Goal: Check status: Check status

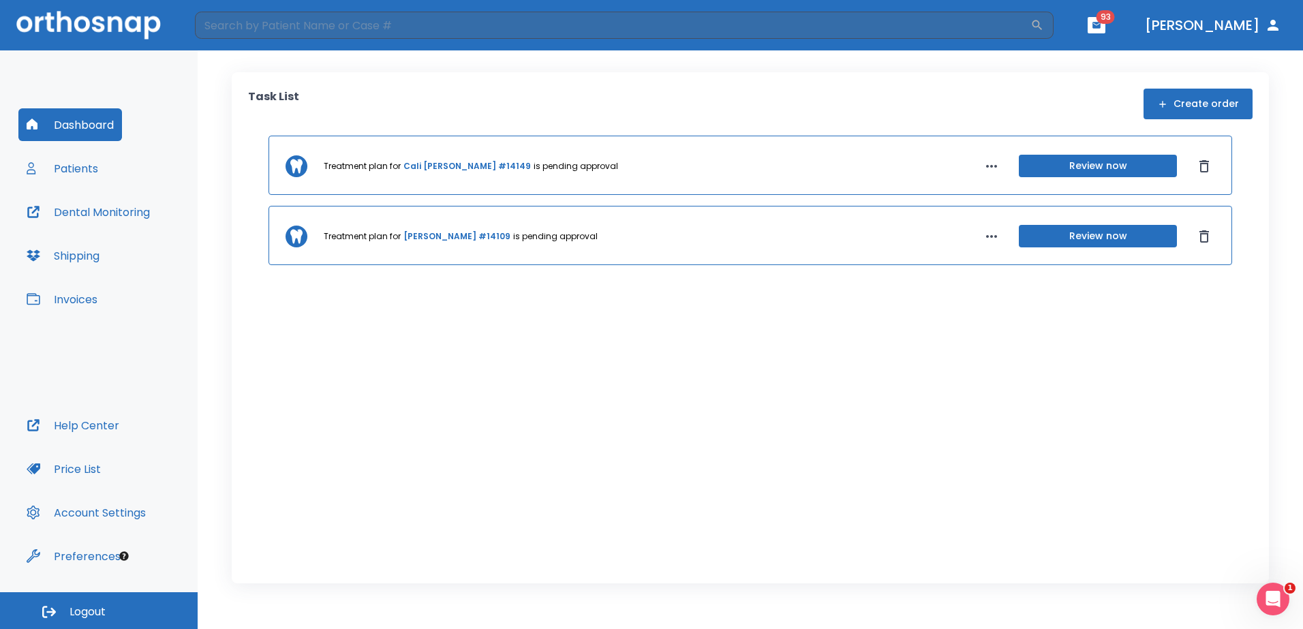
click at [82, 171] on button "Patients" at bounding box center [62, 168] width 88 height 33
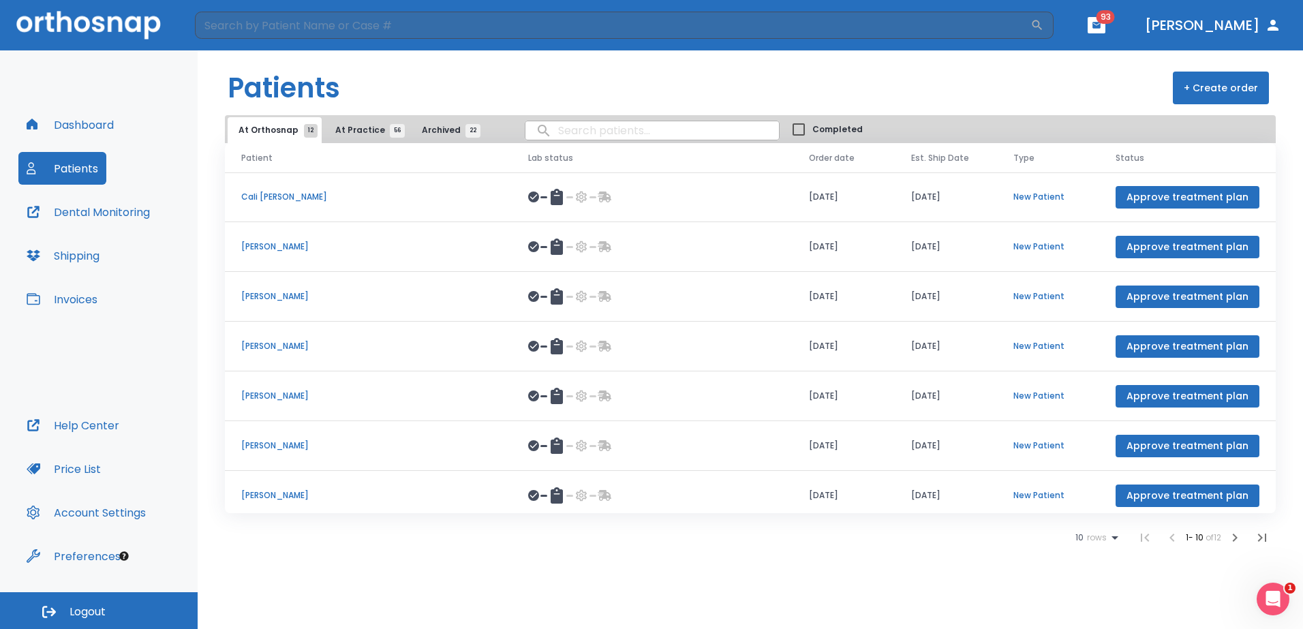
click at [558, 127] on input "search" at bounding box center [653, 130] width 254 height 27
type input "boor"
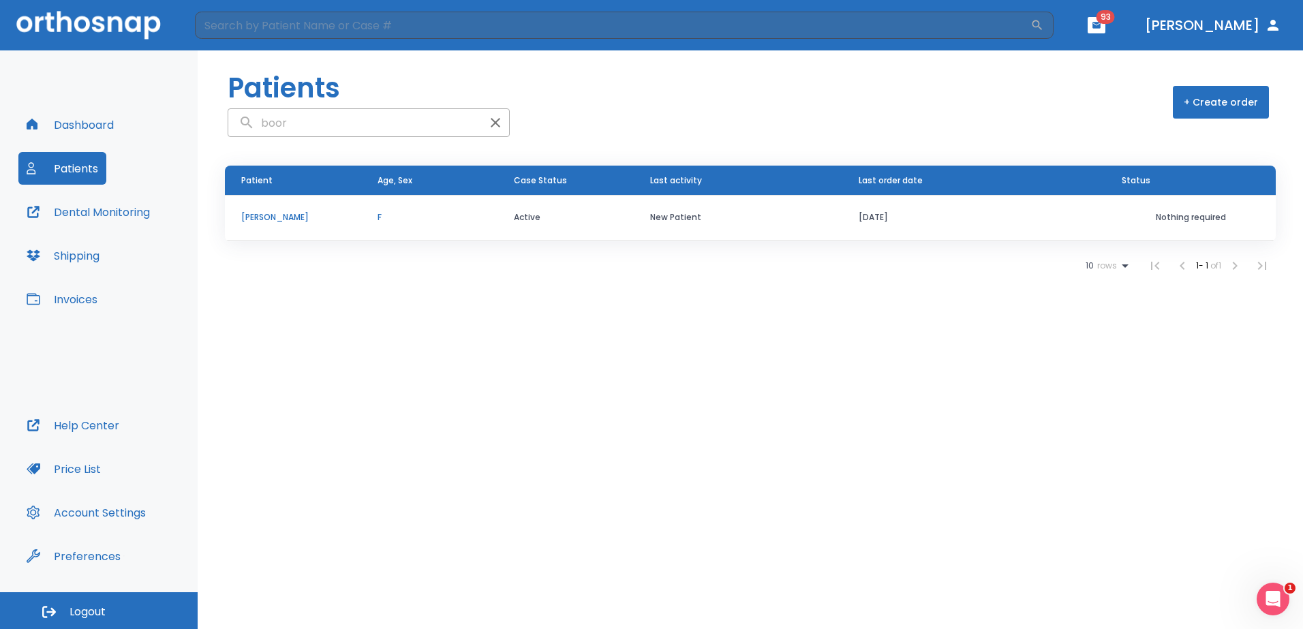
click at [286, 214] on p "[PERSON_NAME]" at bounding box center [293, 217] width 104 height 12
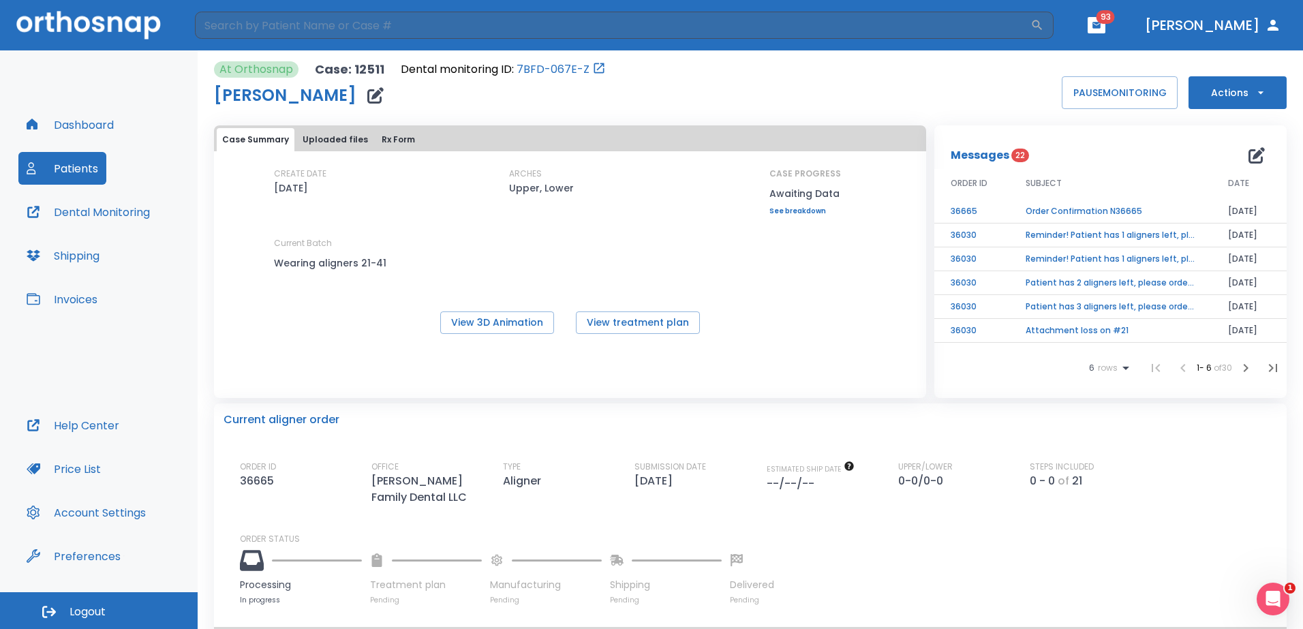
click at [1098, 213] on td "Order Confirmation N36665" at bounding box center [1111, 212] width 202 height 24
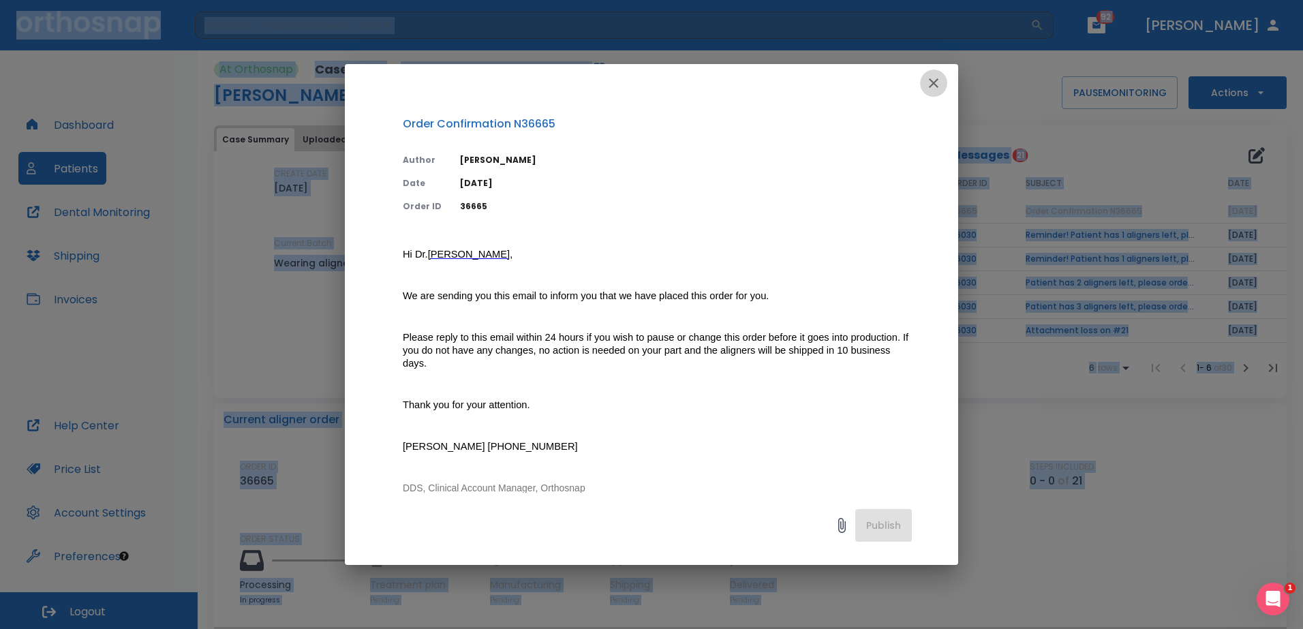
click at [937, 80] on icon "button" at bounding box center [934, 83] width 10 height 10
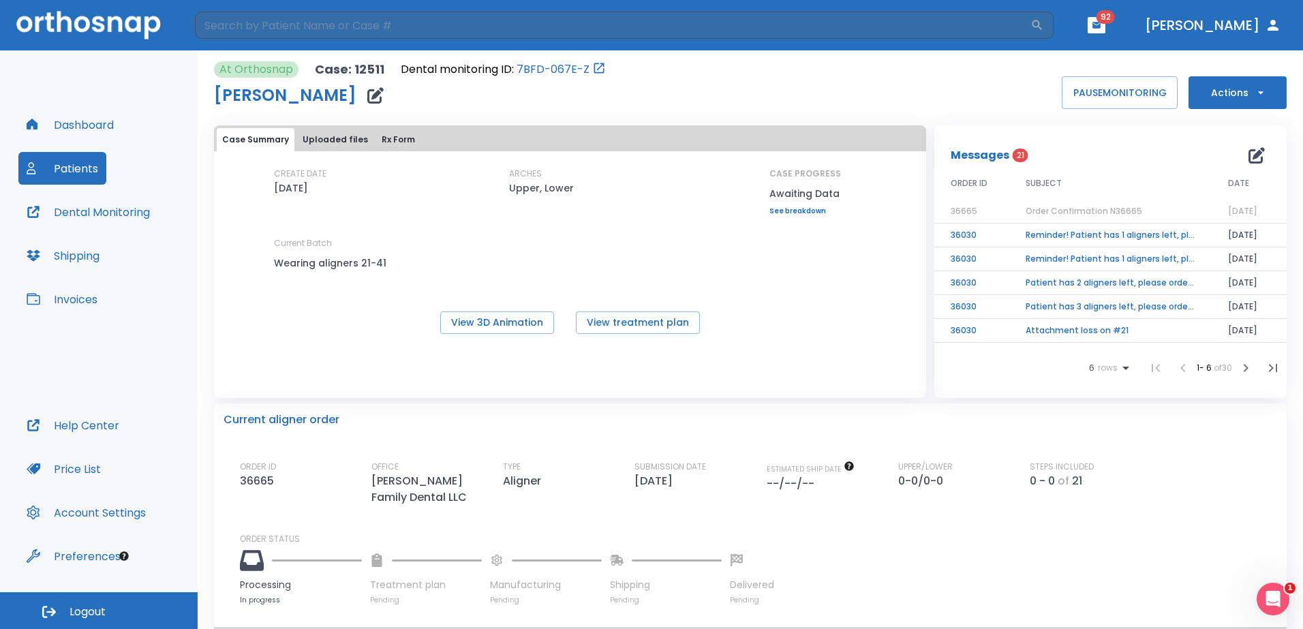
click at [1148, 238] on td "Reminder! Patient has 1 aligners left, please order next set!" at bounding box center [1111, 236] width 202 height 24
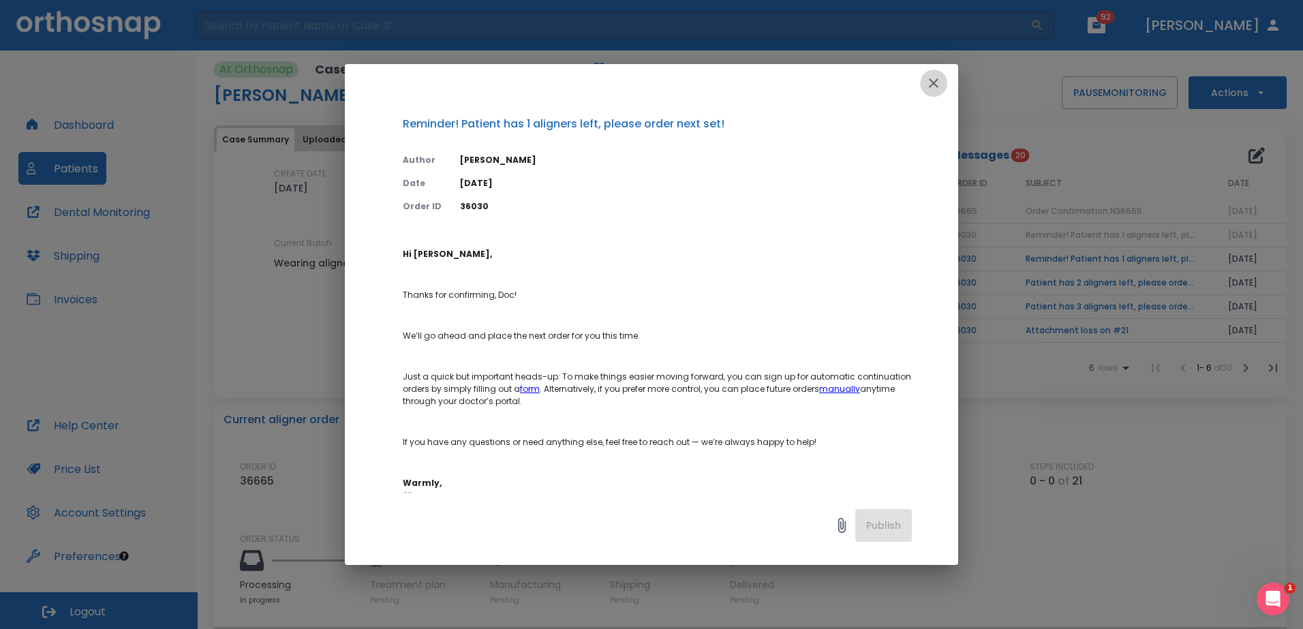
click at [936, 85] on icon "button" at bounding box center [934, 83] width 10 height 10
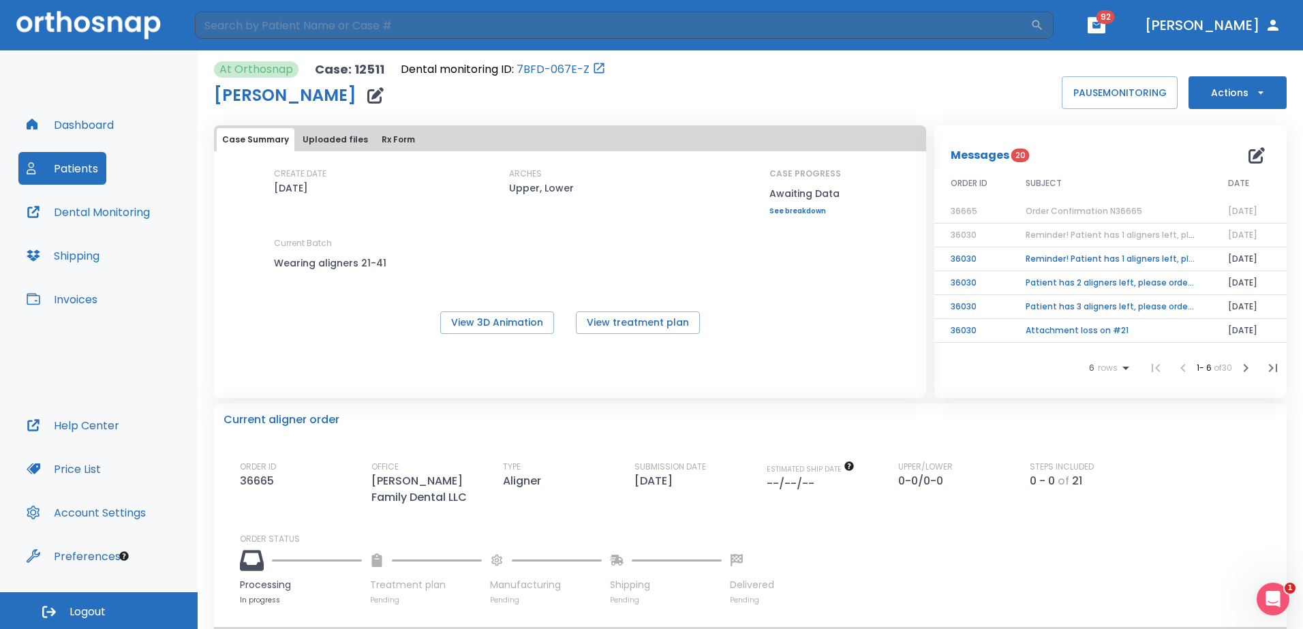
click at [1087, 258] on td "Reminder! Patient has 1 aligners left, please order next set!" at bounding box center [1111, 259] width 202 height 24
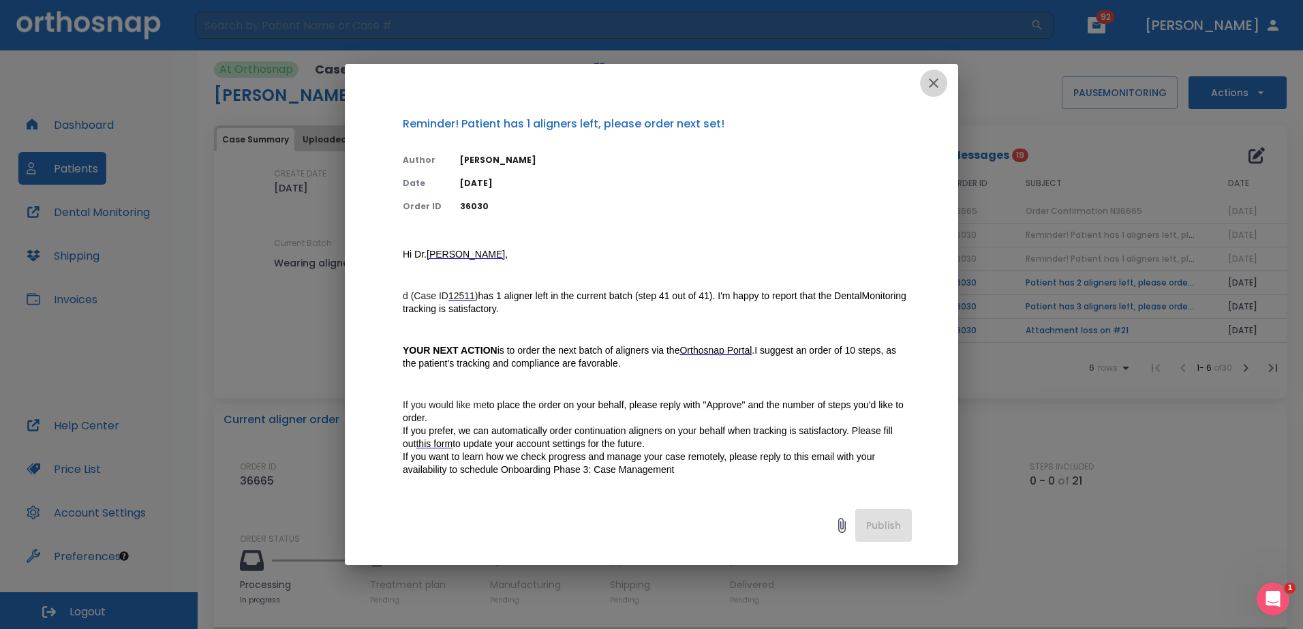
click at [930, 83] on icon "button" at bounding box center [934, 83] width 16 height 16
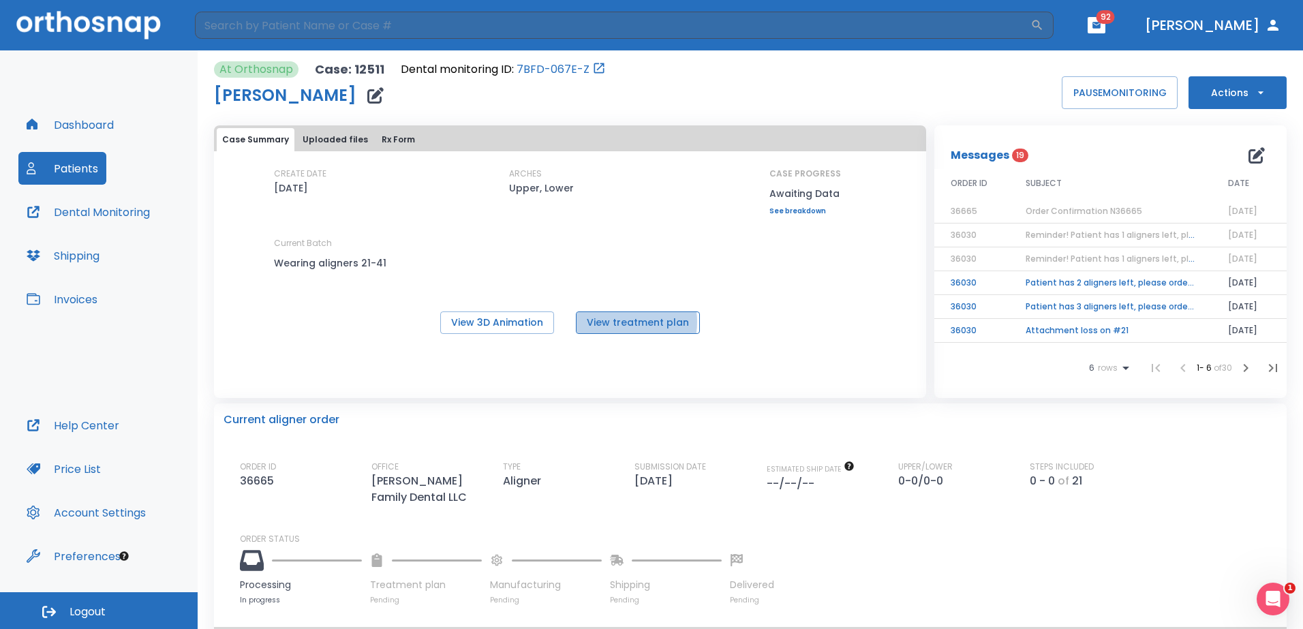
click at [614, 322] on button "View treatment plan" at bounding box center [638, 323] width 124 height 22
click at [1099, 205] on span "Order Confirmation N36665" at bounding box center [1084, 211] width 117 height 12
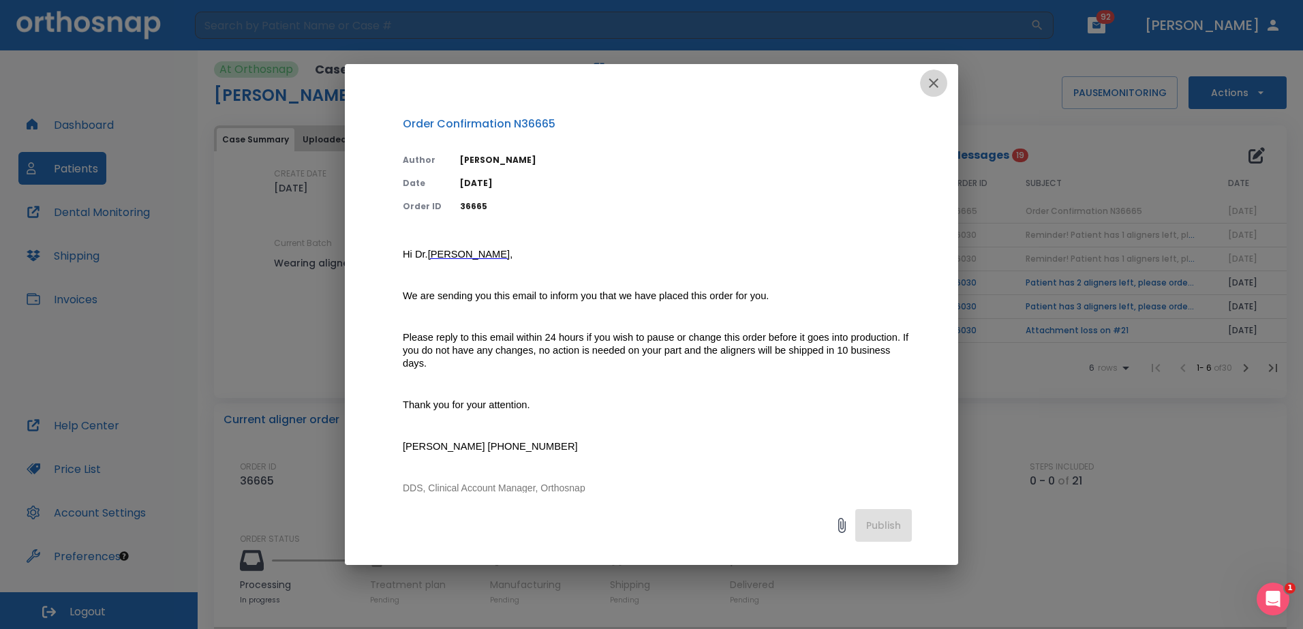
click at [932, 82] on icon "button" at bounding box center [934, 83] width 10 height 10
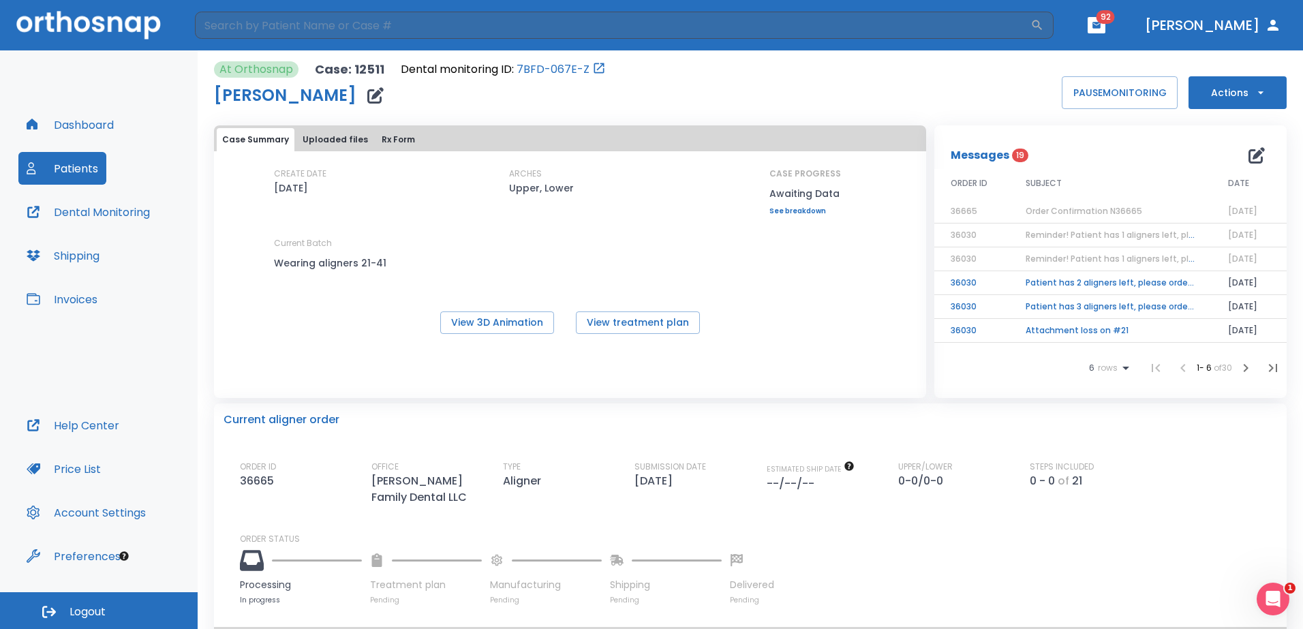
click at [1095, 233] on span "Reminder! Patient has 1 aligners left, please order next set!" at bounding box center [1150, 235] width 248 height 12
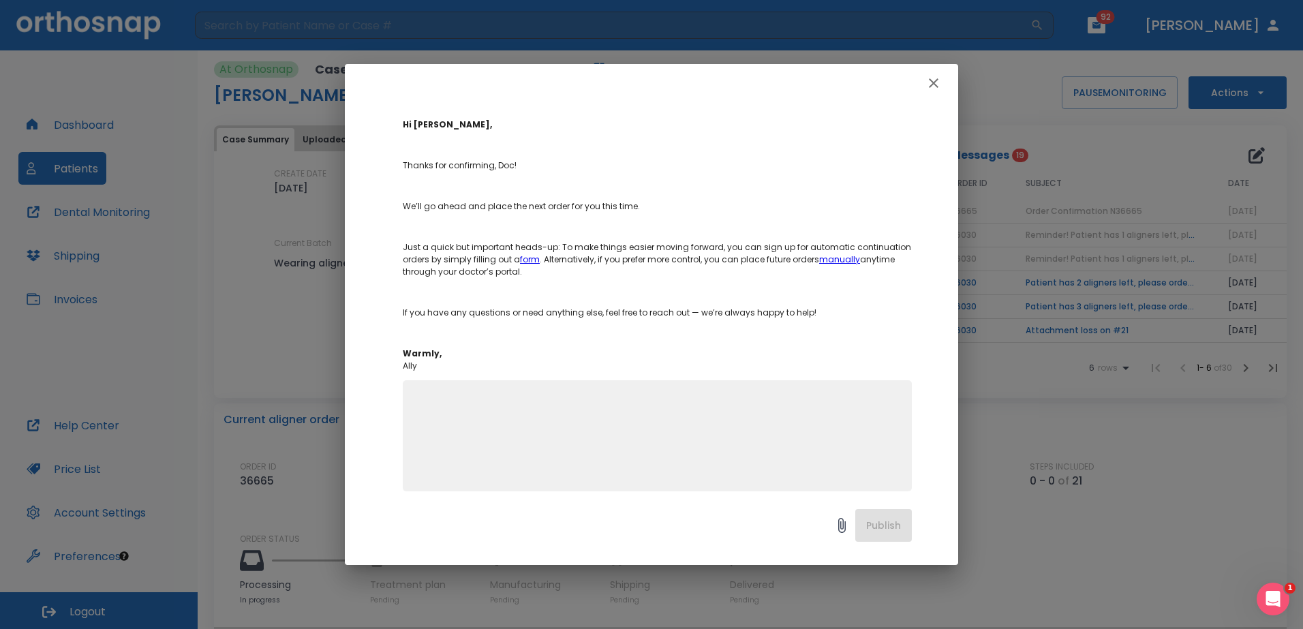
scroll to position [142, 0]
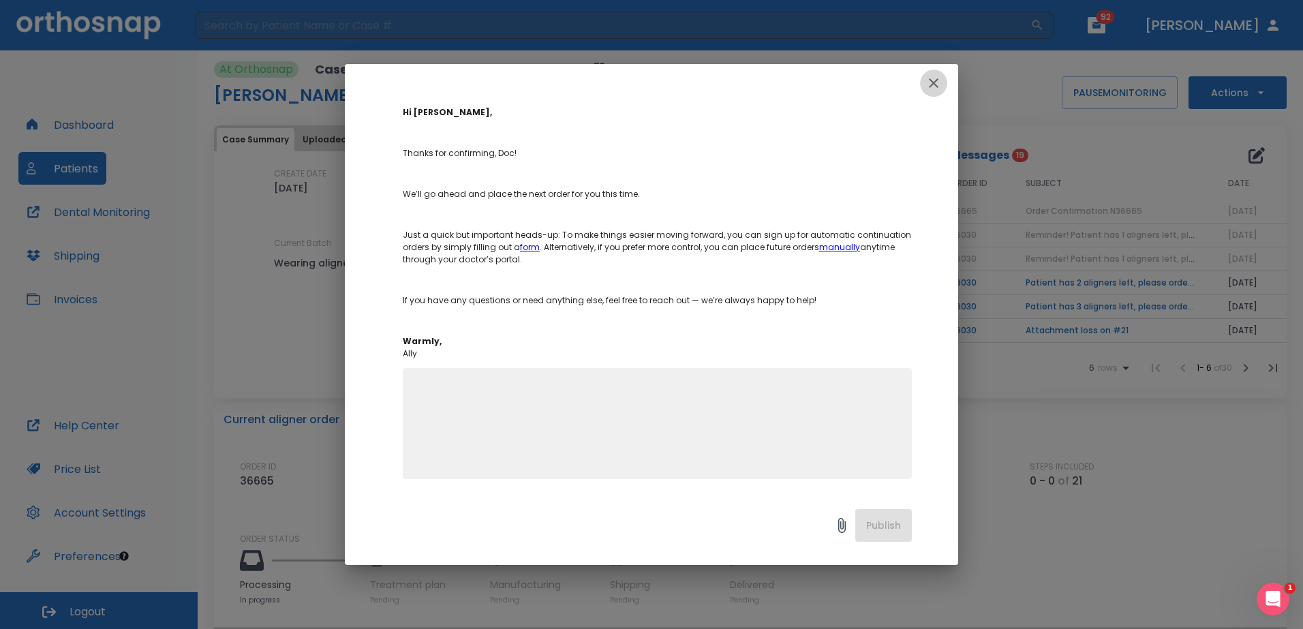
click at [928, 88] on icon "button" at bounding box center [934, 83] width 16 height 16
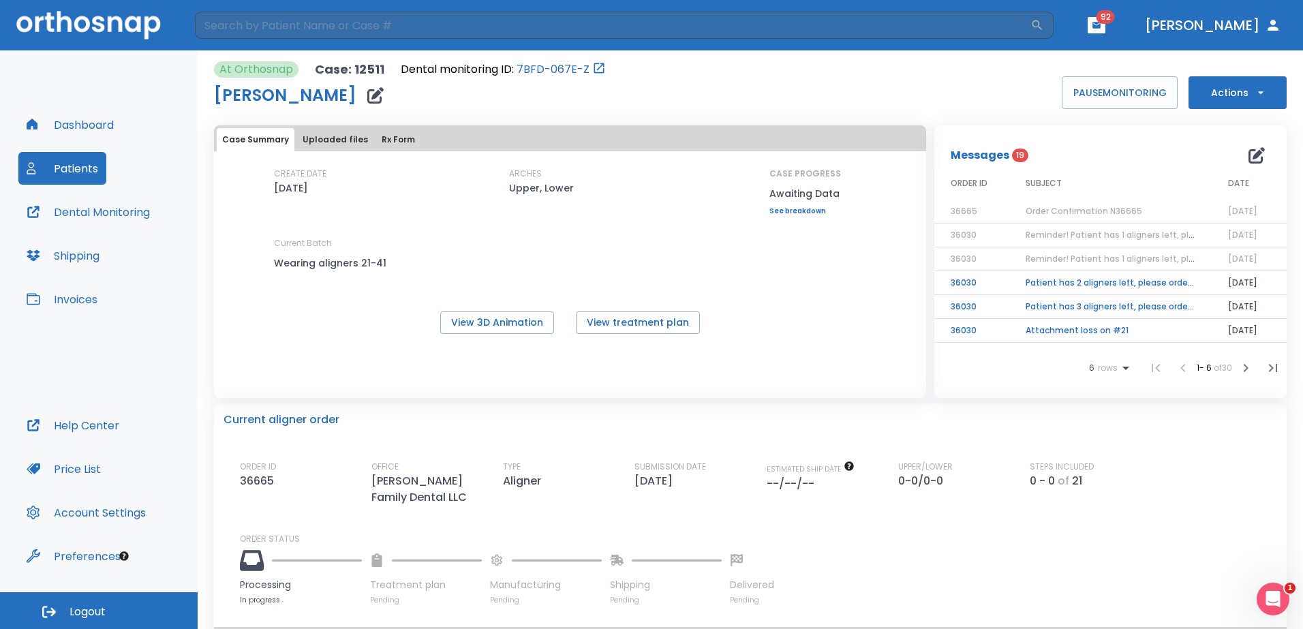
click at [1086, 258] on span "Reminder! Patient has 1 aligners left, please order next set!" at bounding box center [1150, 259] width 248 height 12
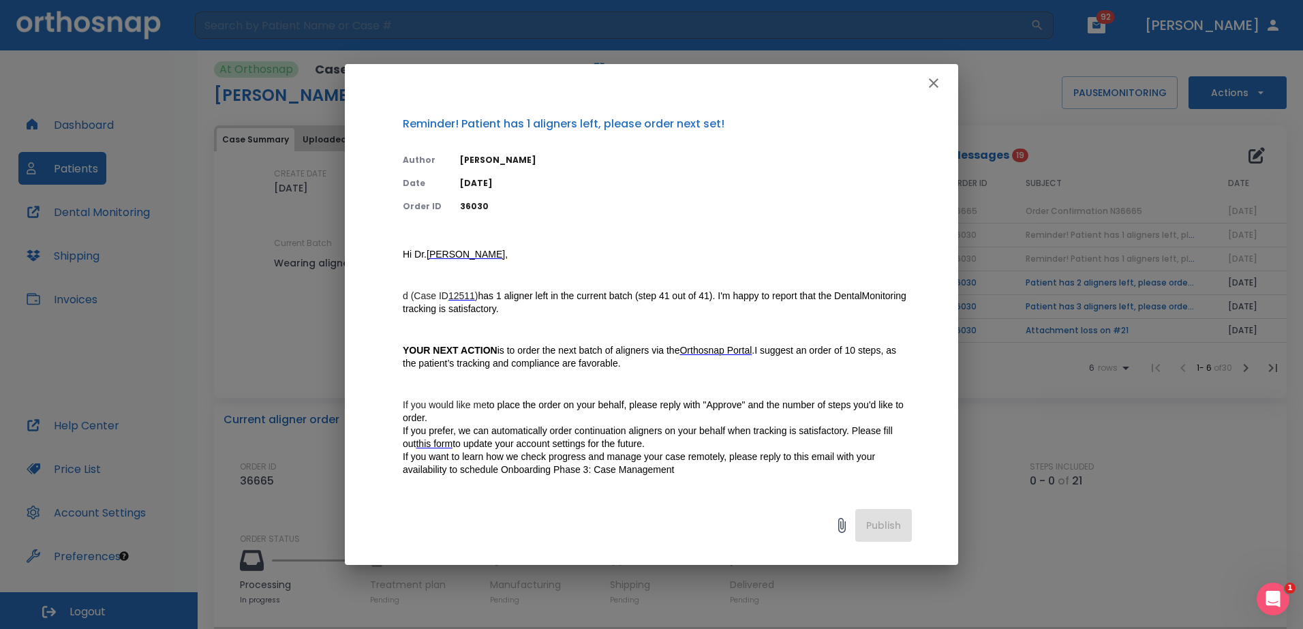
click at [931, 82] on icon "button" at bounding box center [934, 83] width 16 height 16
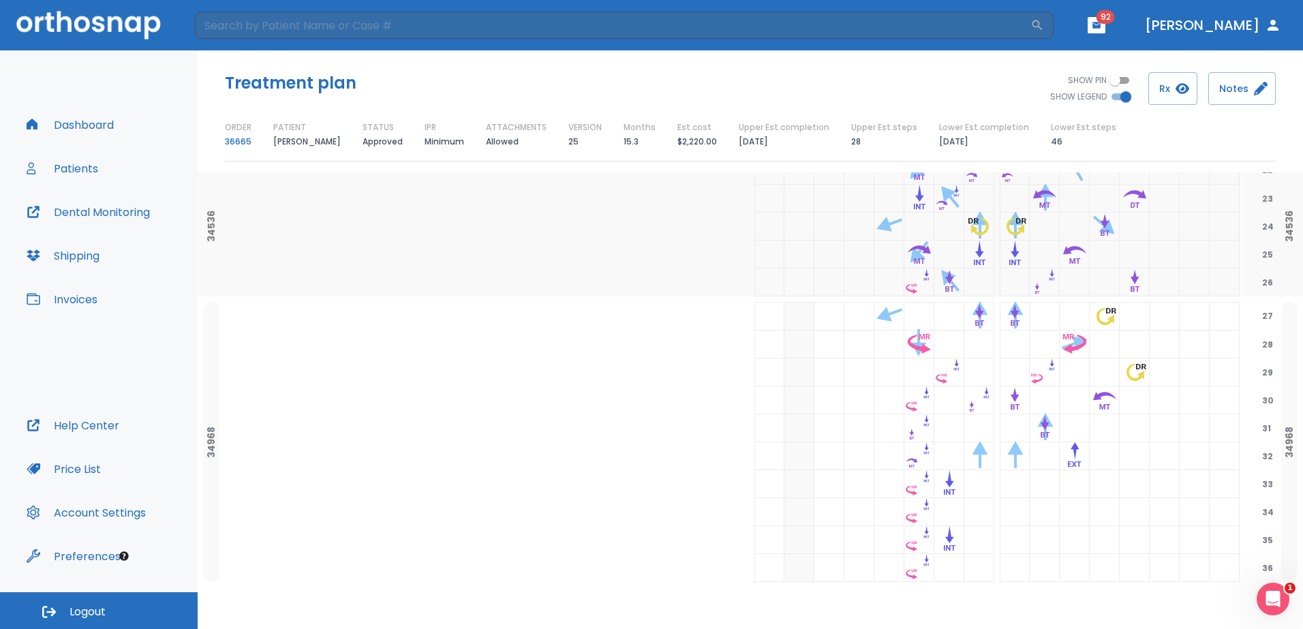
scroll to position [1071, 0]
